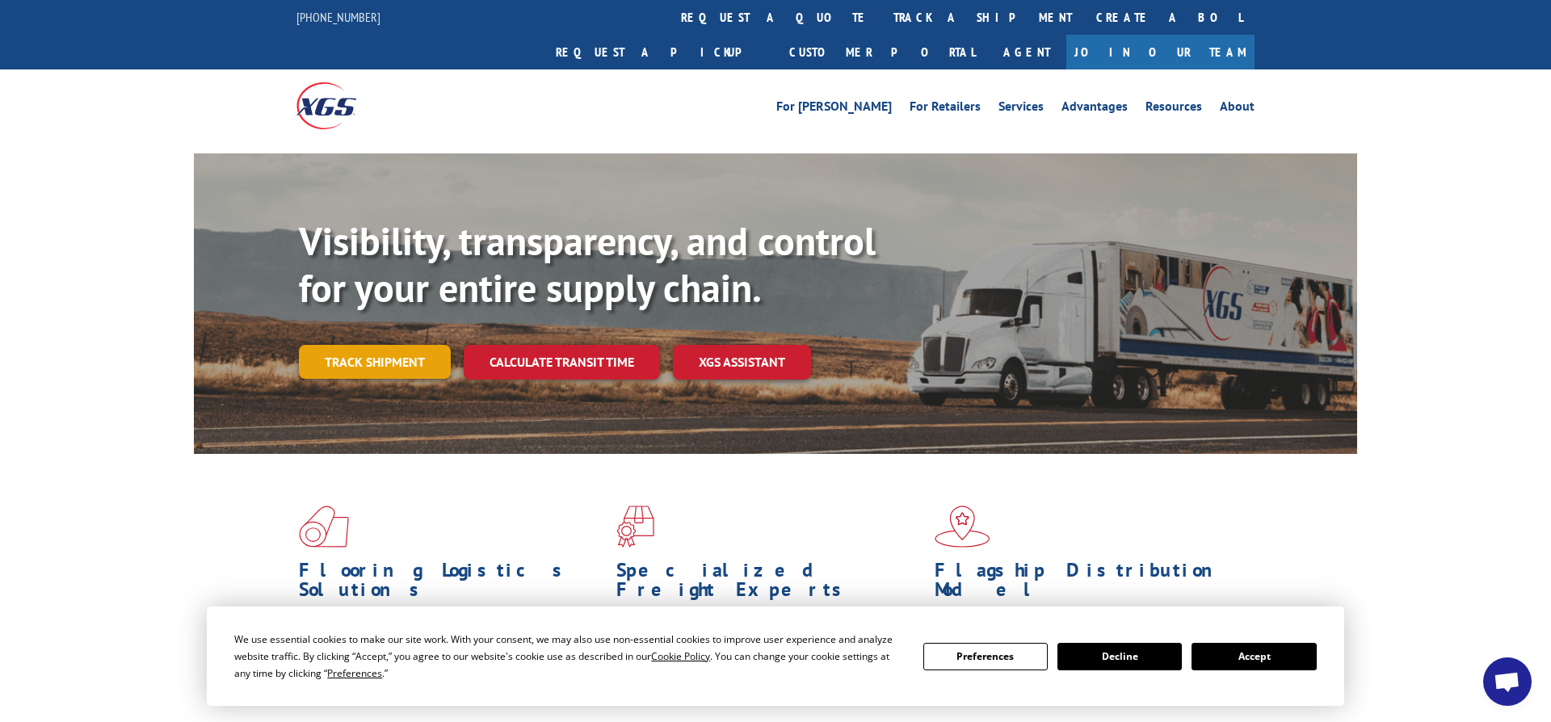
click at [391, 345] on link "Track shipment" at bounding box center [375, 362] width 152 height 34
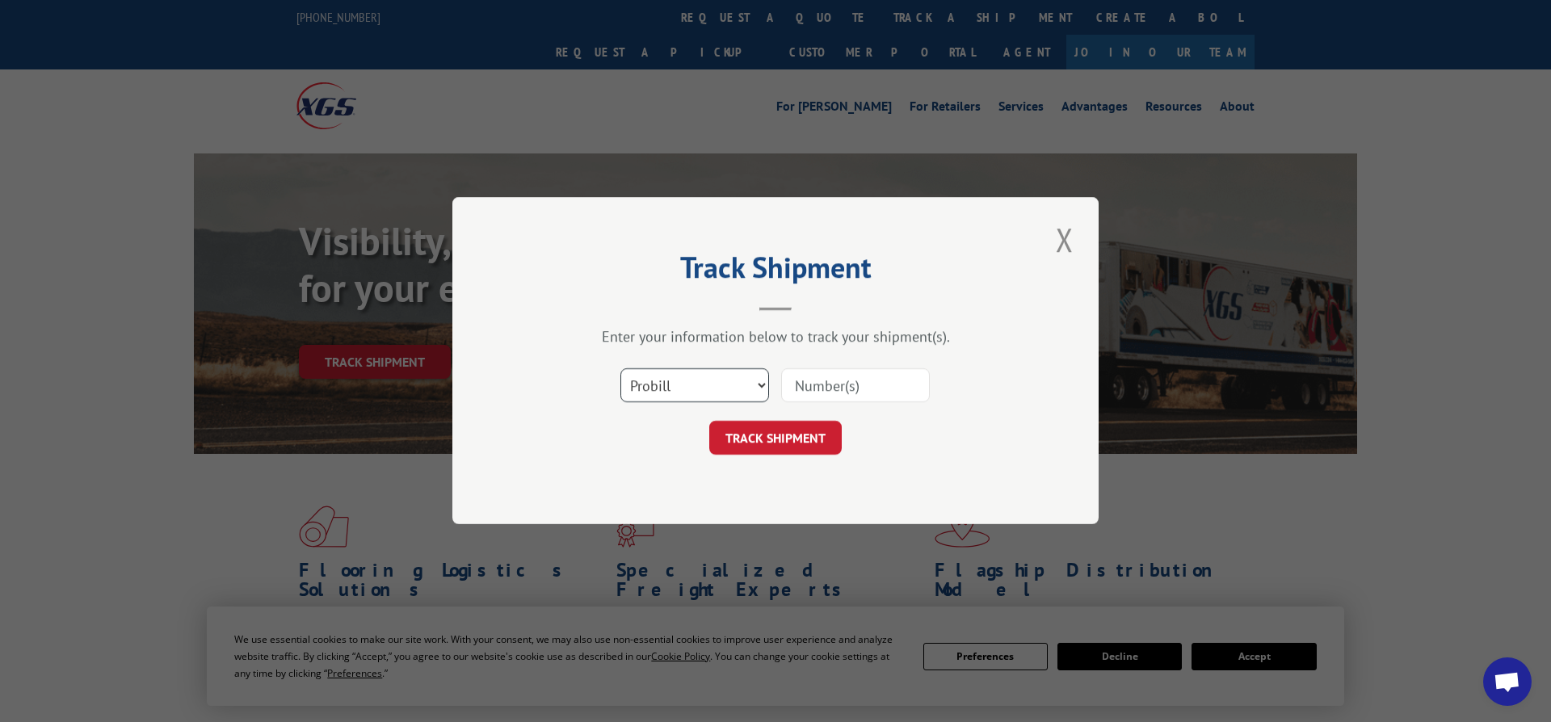
click at [620, 369] on select "Select category... Probill BOL PO" at bounding box center [694, 386] width 149 height 34
select select "bol"
click option "BOL" at bounding box center [0, 0] width 0 height 0
click at [911, 390] on input at bounding box center [855, 386] width 149 height 34
type input "5952036"
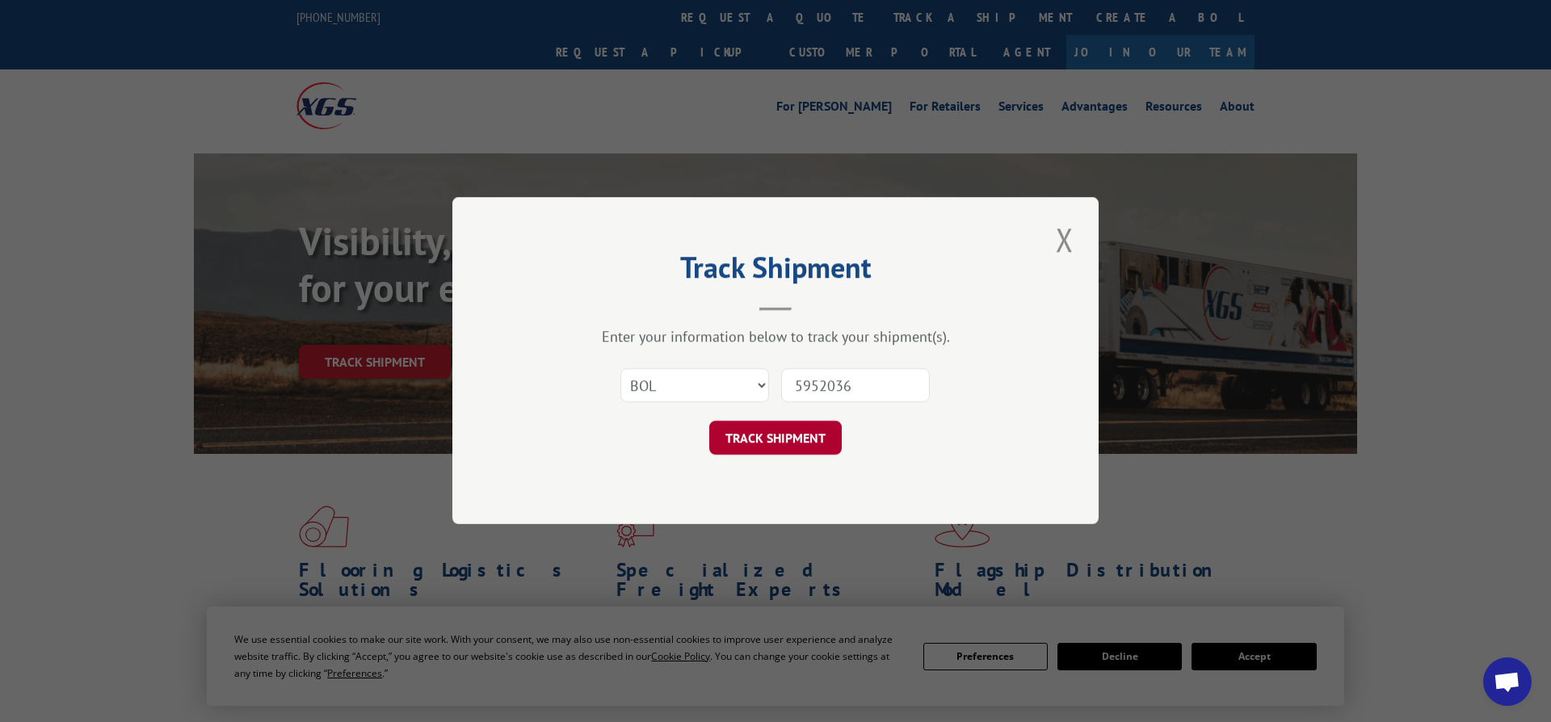
click at [788, 431] on button "TRACK SHIPMENT" at bounding box center [775, 439] width 132 height 34
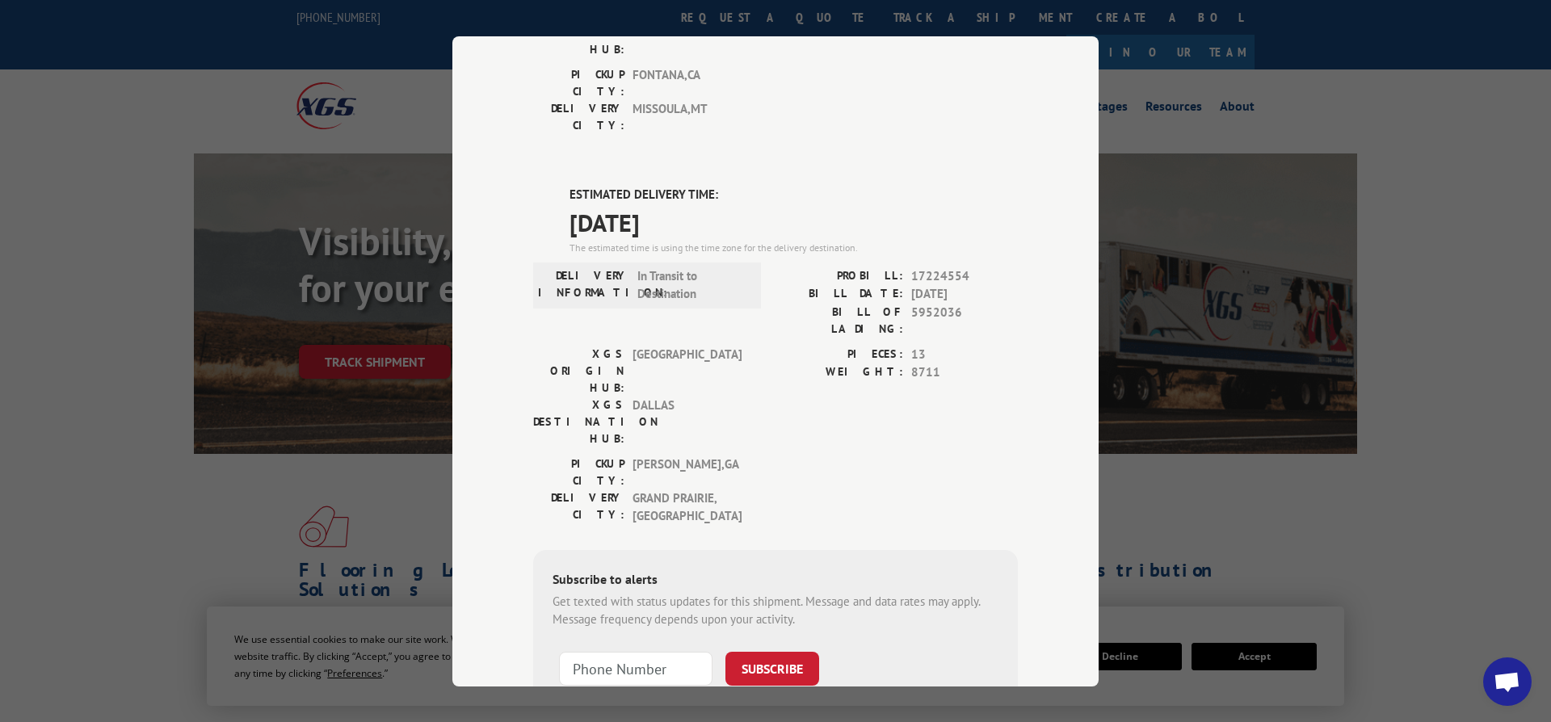
scroll to position [158, 0]
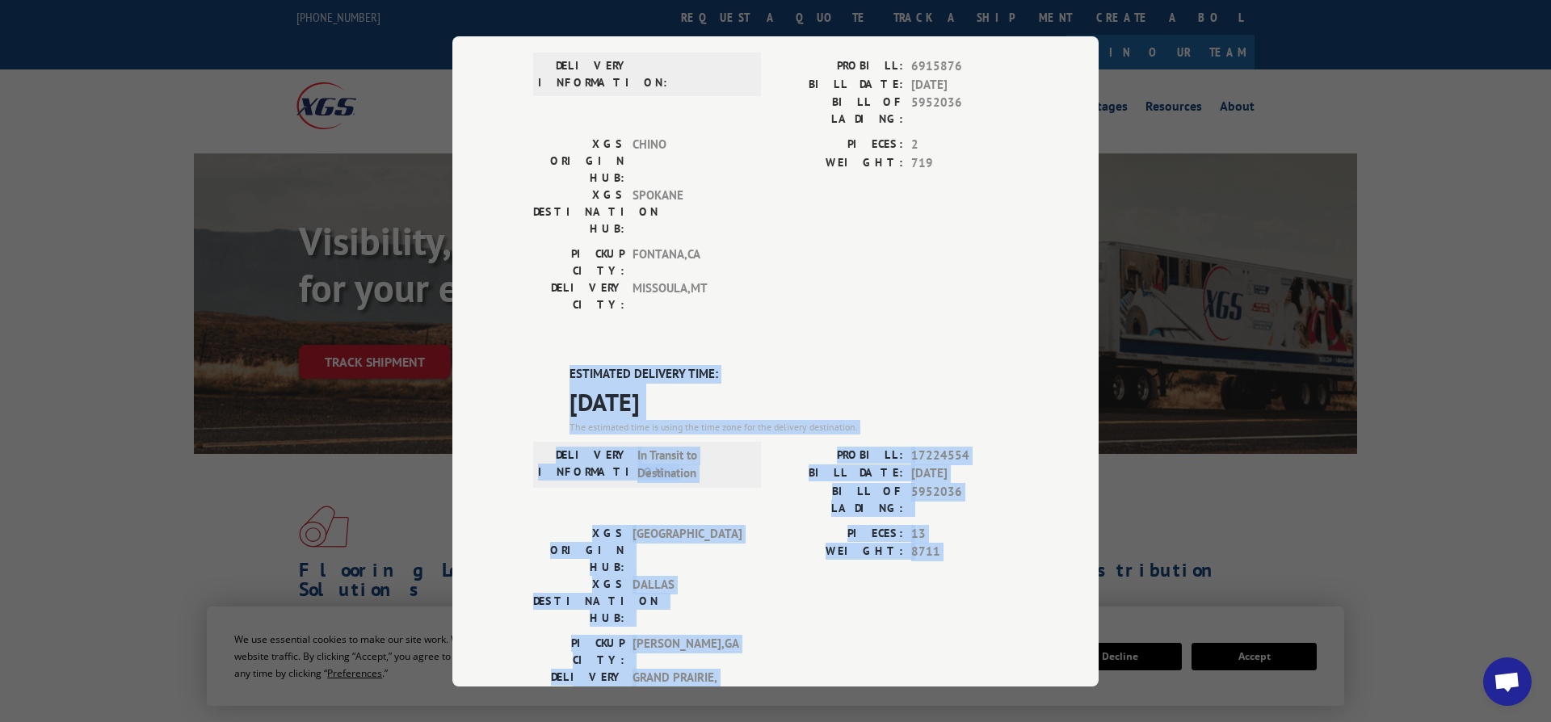
drag, startPoint x: 849, startPoint y: 507, endPoint x: 561, endPoint y: 271, distance: 372.0
click at [561, 365] on div "ESTIMATED DELIVERY TIME: [DATE] The estimated time is using the time zone for t…" at bounding box center [775, 656] width 485 height 583
copy div "ESTIMATED DELIVERY TIME: [DATE] The estimated time is using the time zone for t…"
